Goal: Information Seeking & Learning: Learn about a topic

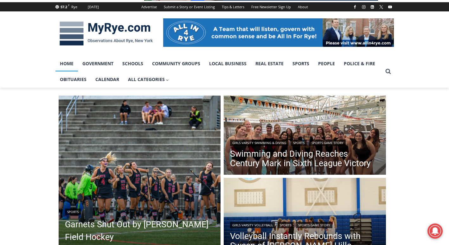
scroll to position [130, 0]
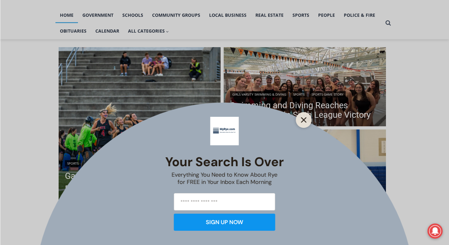
click at [305, 120] on icon "Close" at bounding box center [304, 120] width 6 height 6
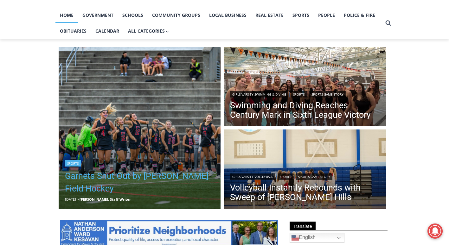
click at [150, 176] on link "Garnets Shut Out by [PERSON_NAME] Field Hockey" at bounding box center [140, 182] width 150 height 25
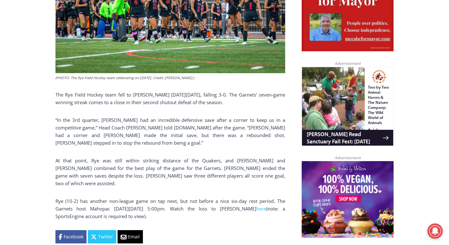
scroll to position [284, 0]
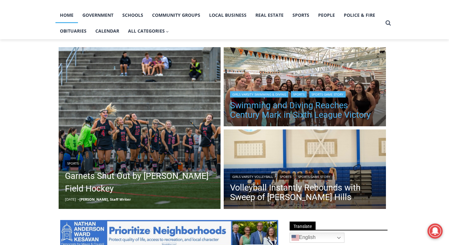
click at [281, 111] on link "Swimming and Diving Reaches Century Mark in Sixth League Victory" at bounding box center [305, 110] width 150 height 19
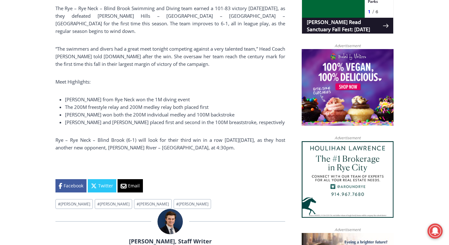
scroll to position [470, 0]
